Goal: Task Accomplishment & Management: Manage account settings

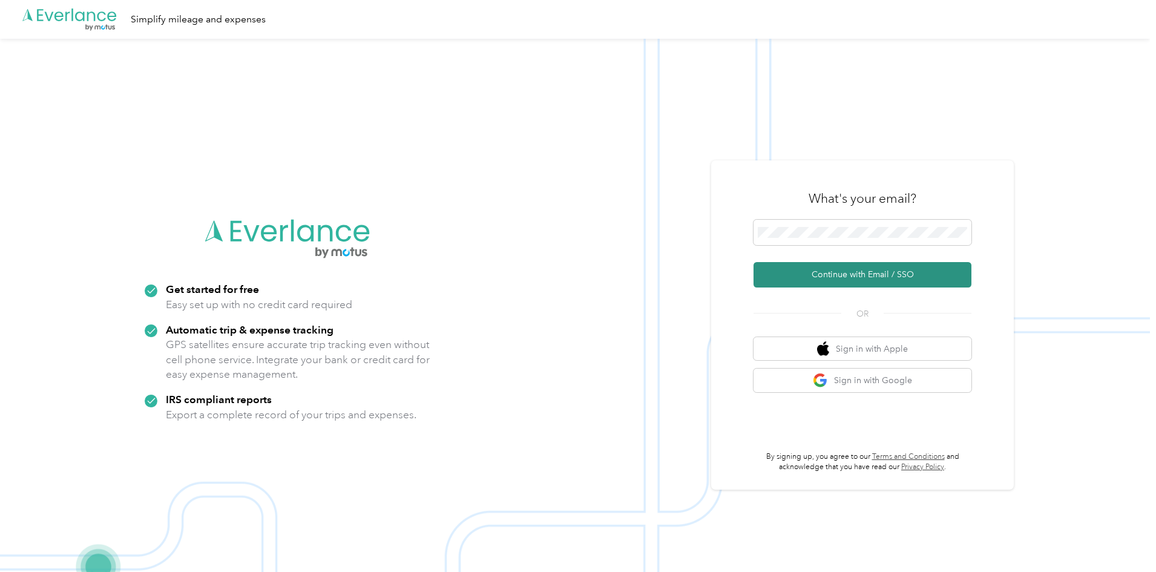
click at [866, 274] on button "Continue with Email / SSO" at bounding box center [863, 274] width 218 height 25
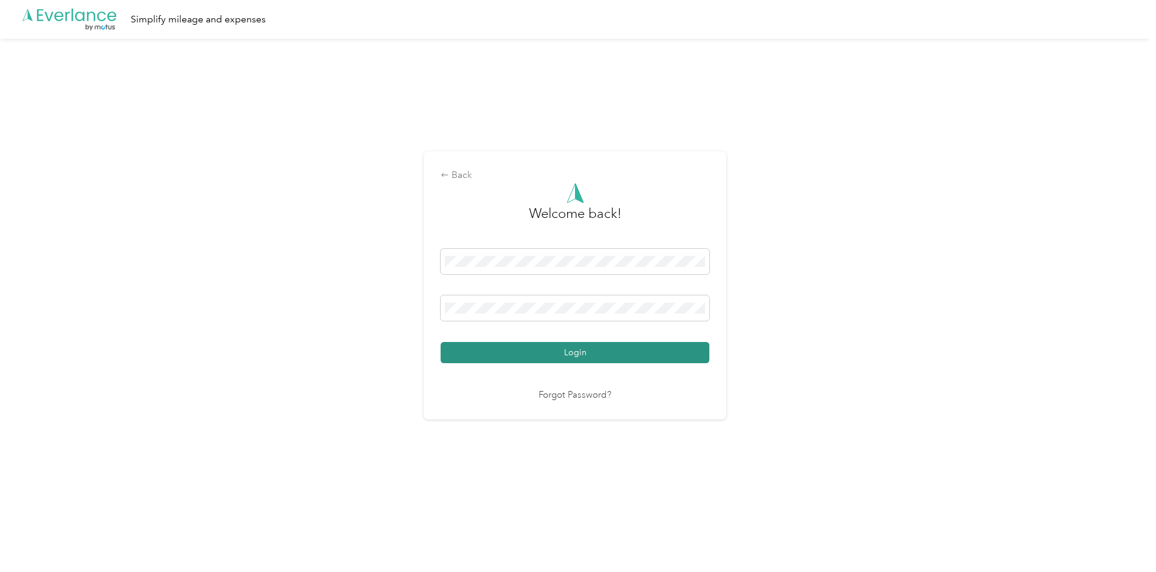
click at [505, 344] on button "Login" at bounding box center [575, 352] width 269 height 21
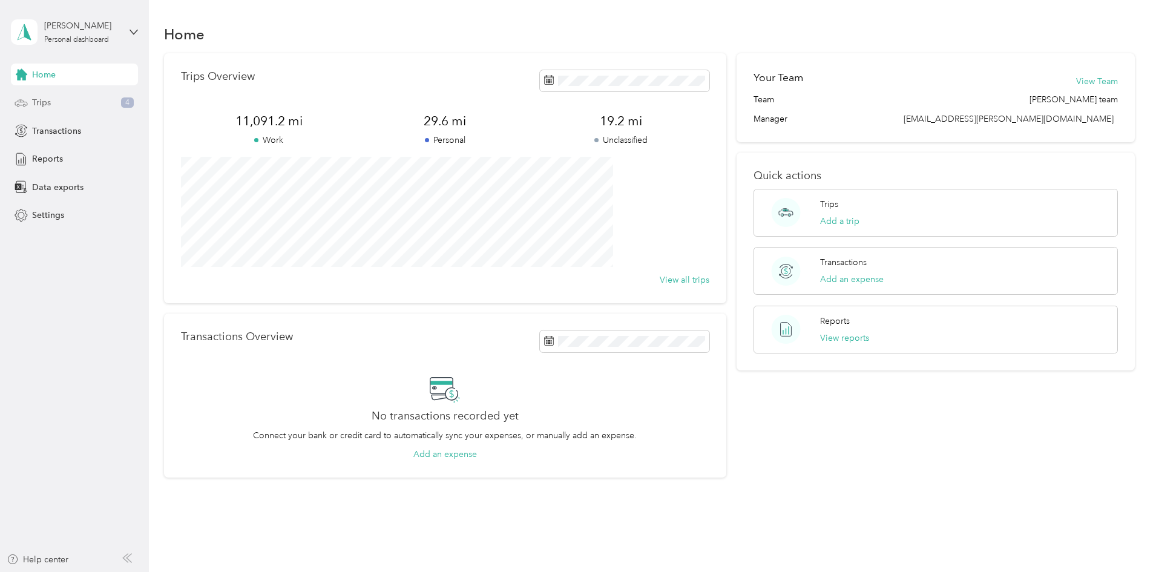
click at [59, 102] on div "Trips 4" at bounding box center [74, 103] width 127 height 22
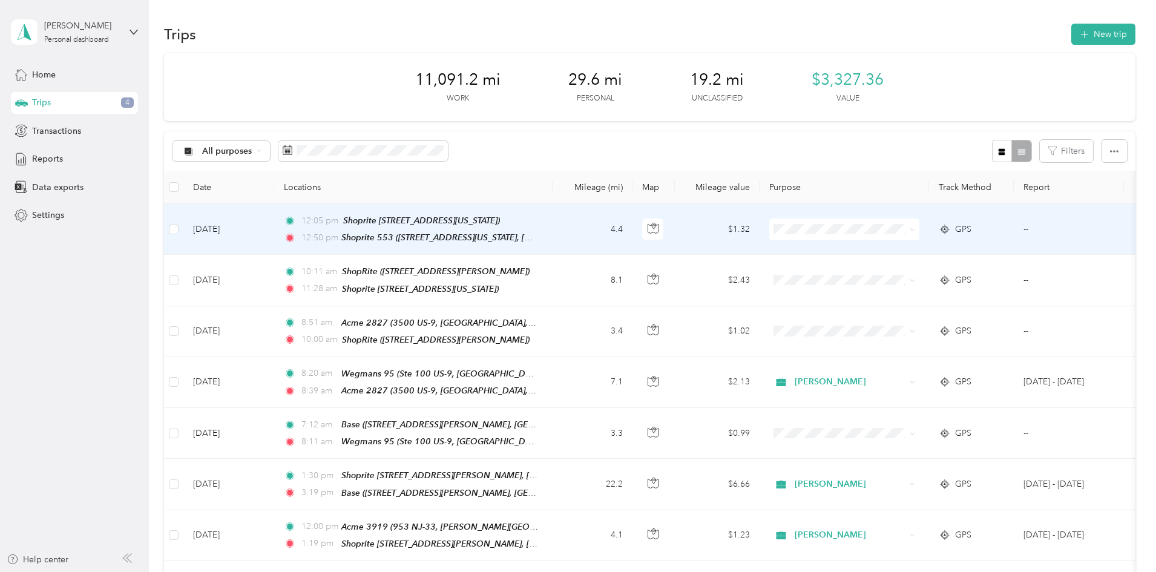
click at [892, 249] on span "[PERSON_NAME]" at bounding box center [936, 248] width 112 height 13
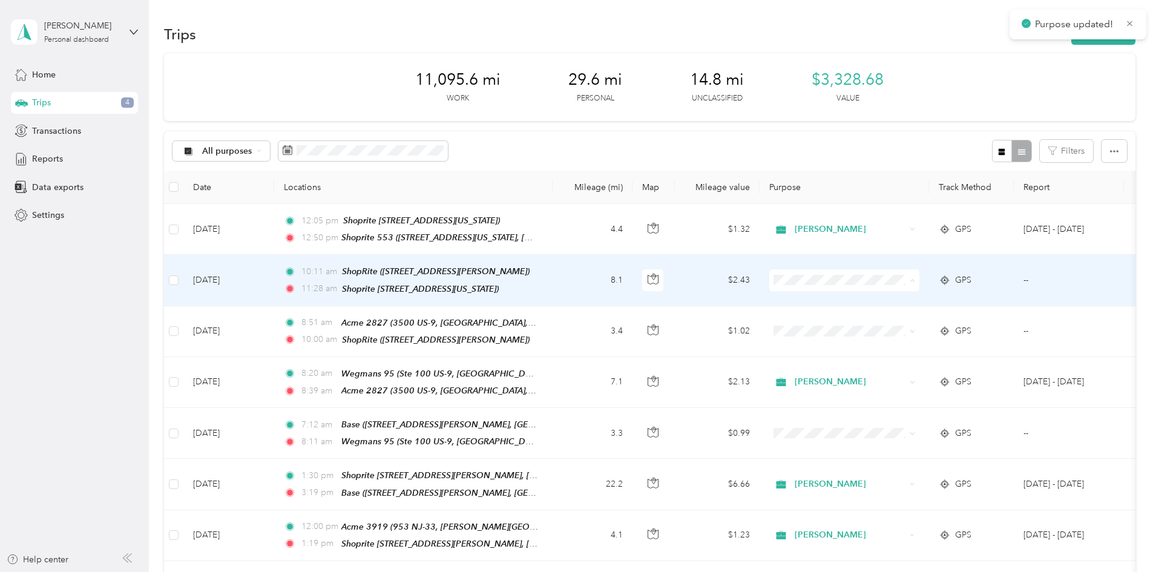
click at [895, 301] on li "[PERSON_NAME]" at bounding box center [925, 301] width 150 height 21
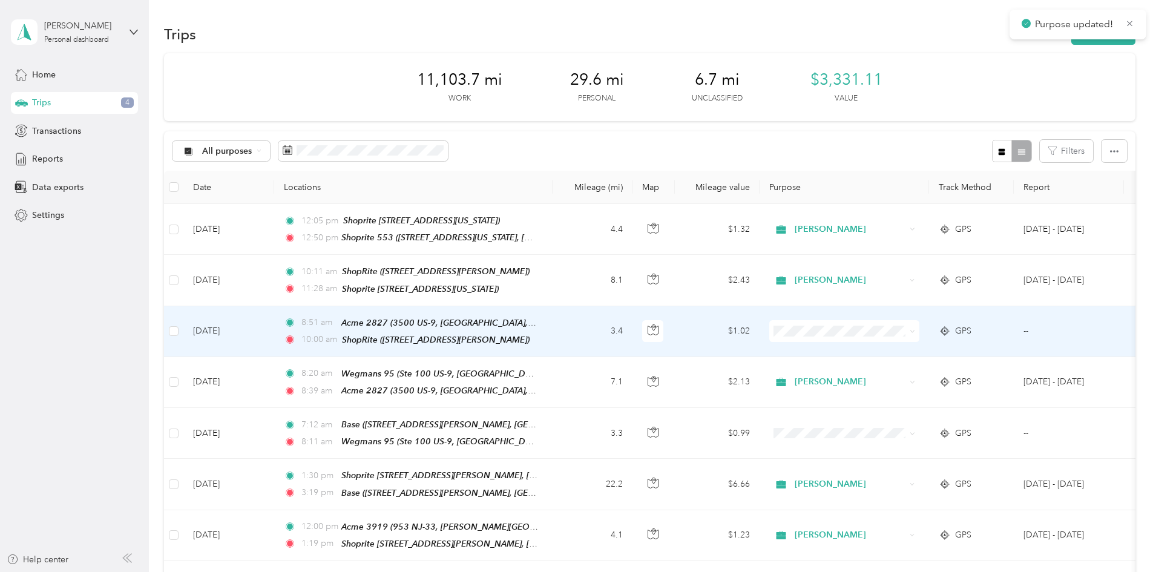
click at [891, 321] on span at bounding box center [844, 331] width 150 height 22
click at [890, 348] on span "[PERSON_NAME]" at bounding box center [936, 350] width 112 height 13
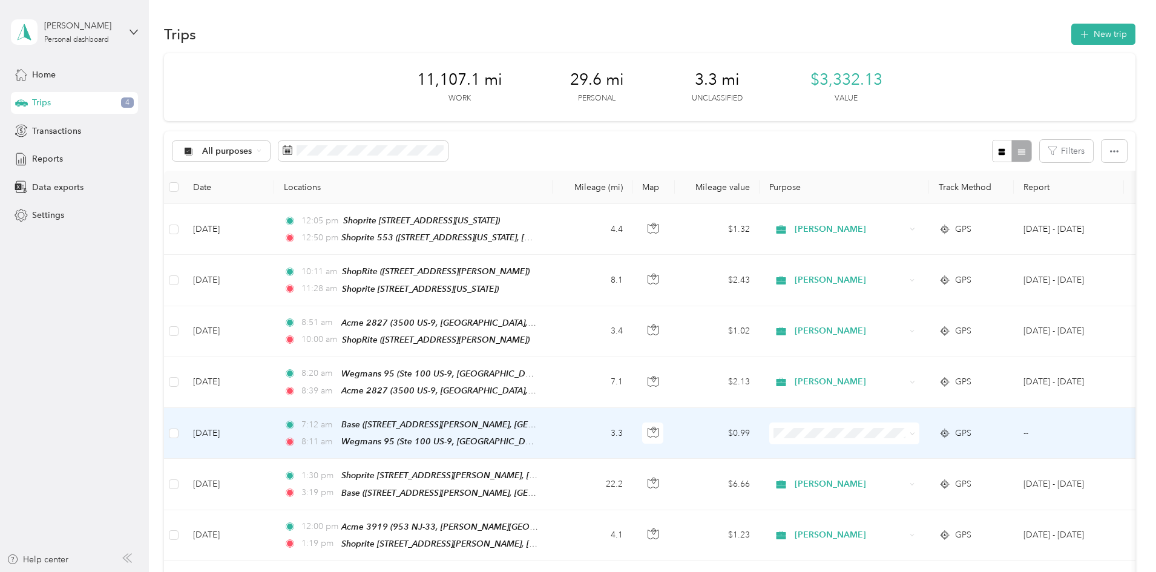
click at [892, 447] on span "[PERSON_NAME]" at bounding box center [936, 448] width 112 height 13
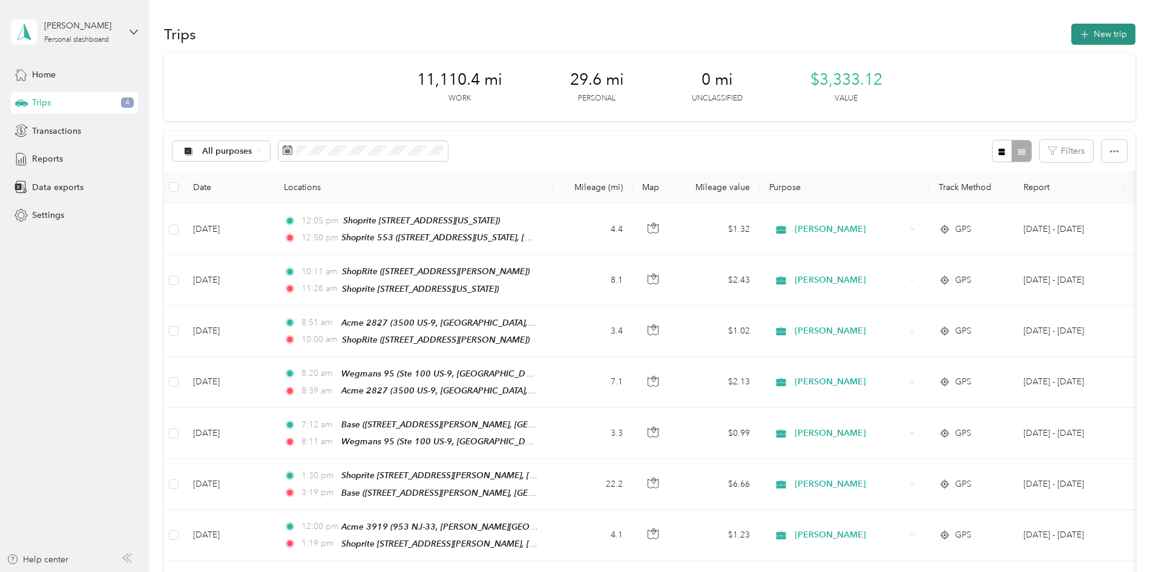
click at [1072, 35] on button "New trip" at bounding box center [1104, 34] width 64 height 21
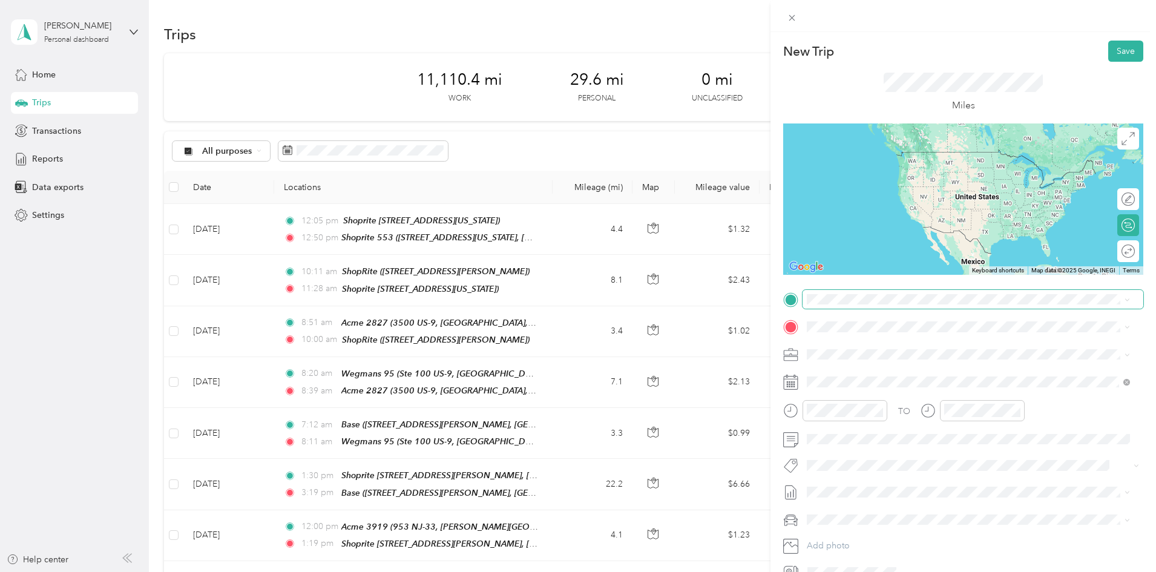
click at [834, 551] on div "New Trip Save This trip cannot be edited because it is either under review, app…" at bounding box center [575, 572] width 1150 height 0
click at [828, 293] on span at bounding box center [973, 299] width 341 height 19
click at [887, 406] on span "[US_STATE][GEOGRAPHIC_DATA], [US_STATE], [GEOGRAPHIC_DATA]" at bounding box center [966, 408] width 272 height 10
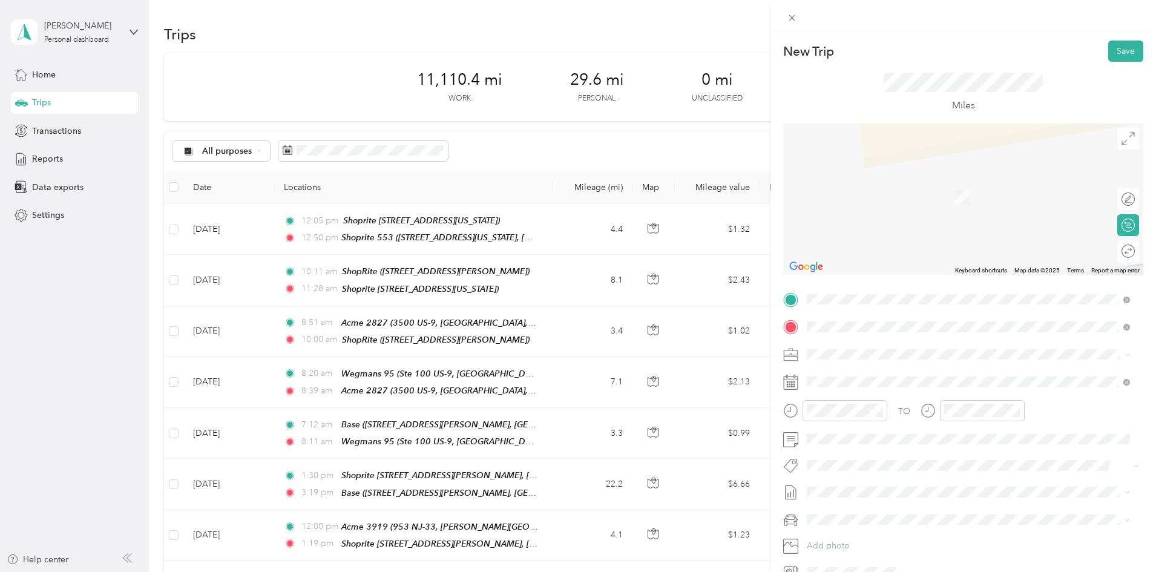
click at [921, 395] on div "Base [STREET_ADDRESS][GEOGRAPHIC_DATA][PERSON_NAME], [US_STATE], [GEOGRAPHIC_DA…" at bounding box center [978, 388] width 296 height 38
click at [1139, 372] on form "New Trip Save This trip cannot be edited because it is either under review, app…" at bounding box center [964, 312] width 386 height 542
click at [853, 371] on span "[STREET_ADDRESS][PERSON_NAME][US_STATE]" at bounding box center [924, 365] width 188 height 11
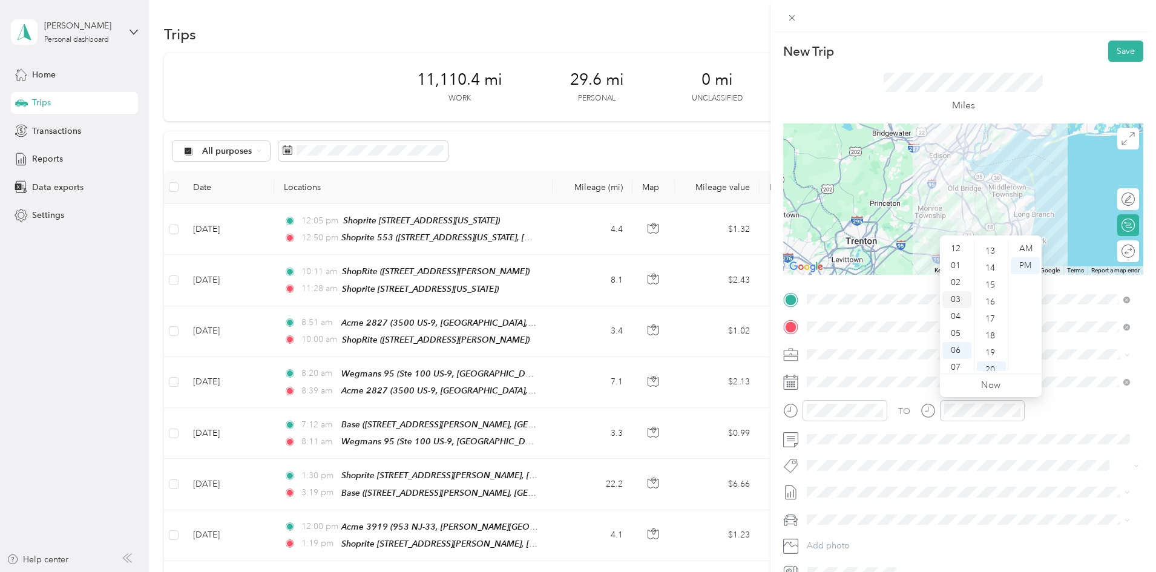
click at [952, 298] on div "03" at bounding box center [957, 299] width 29 height 17
click at [992, 331] on div "25" at bounding box center [991, 333] width 29 height 17
click at [980, 433] on span at bounding box center [973, 439] width 341 height 19
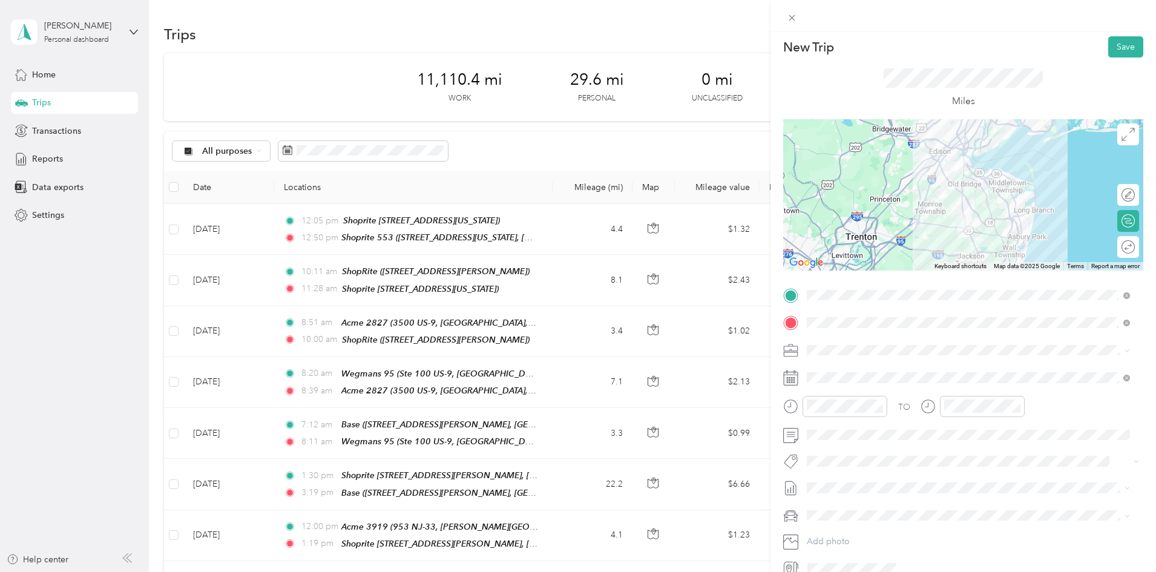
scroll to position [0, 0]
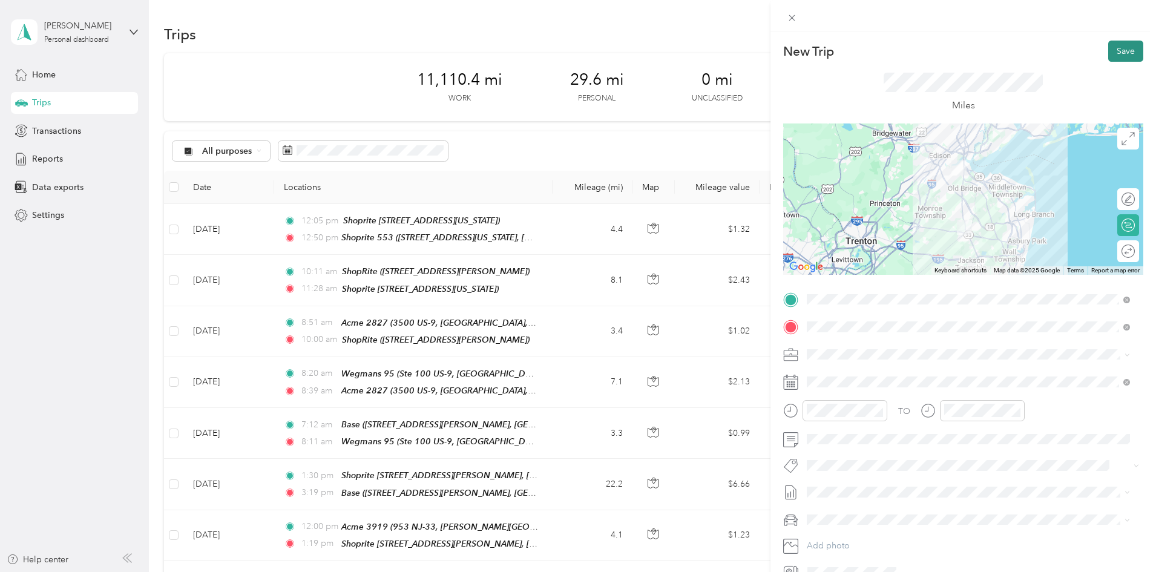
click at [1120, 50] on button "Save" at bounding box center [1125, 51] width 35 height 21
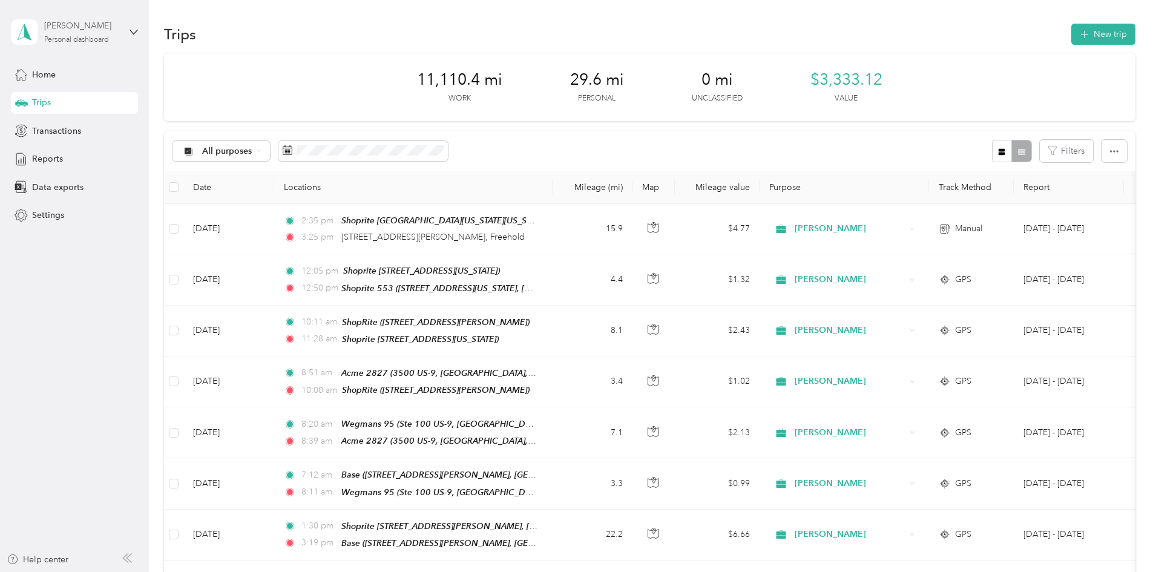
click at [62, 39] on div "Personal dashboard" at bounding box center [76, 39] width 65 height 7
click at [58, 96] on div "Log out" at bounding box center [45, 94] width 47 height 13
